Goal: Task Accomplishment & Management: Manage account settings

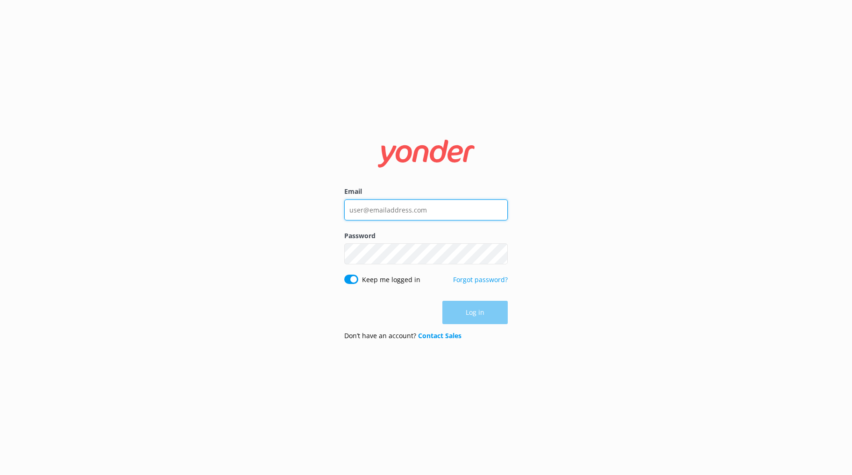
type input "[PERSON_NAME][EMAIL_ADDRESS][DOMAIN_NAME]"
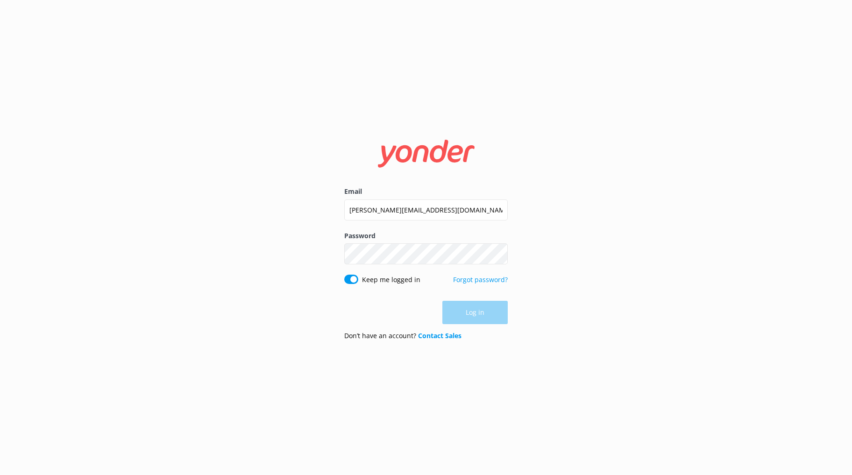
click at [473, 321] on div "Log in" at bounding box center [426, 312] width 164 height 23
click at [470, 316] on button "Log in" at bounding box center [474, 312] width 65 height 23
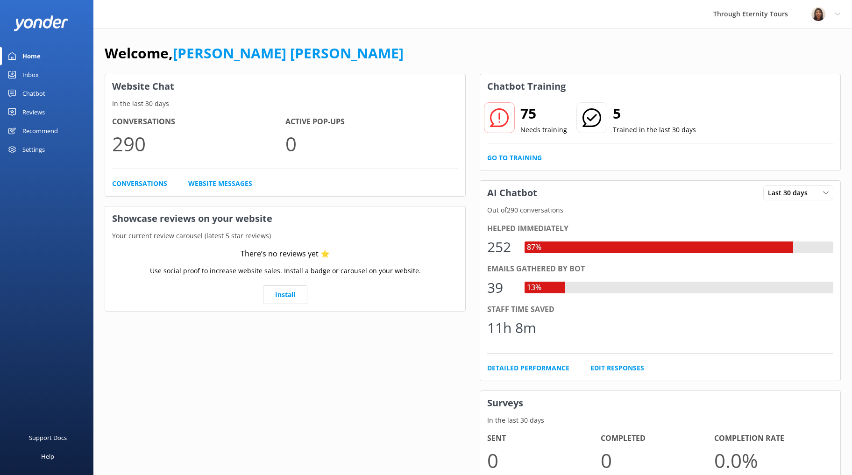
click at [34, 78] on div "Inbox" at bounding box center [30, 74] width 16 height 19
